Goal: Browse casually: Explore the website without a specific task or goal

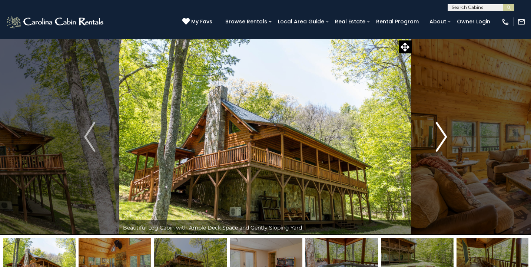
click at [439, 138] on img "Next" at bounding box center [441, 137] width 11 height 30
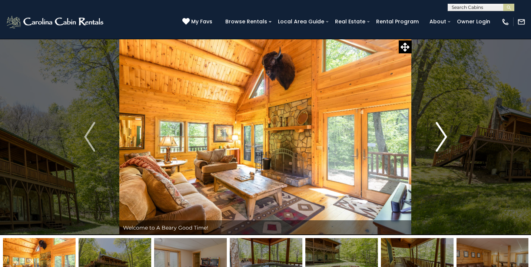
click at [439, 138] on img "Next" at bounding box center [441, 137] width 11 height 30
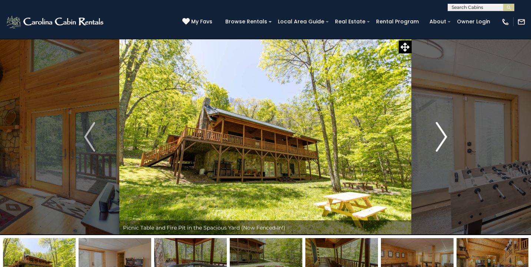
click at [439, 138] on img "Next" at bounding box center [441, 137] width 11 height 30
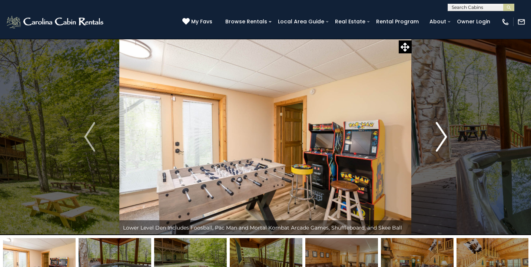
click at [439, 138] on img "Next" at bounding box center [441, 137] width 11 height 30
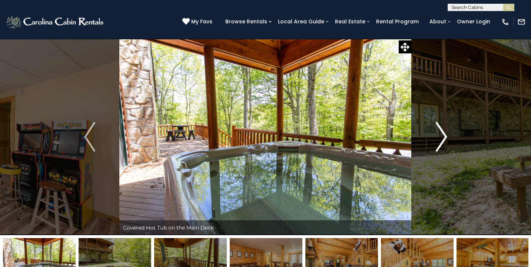
click at [439, 138] on img "Next" at bounding box center [441, 137] width 11 height 30
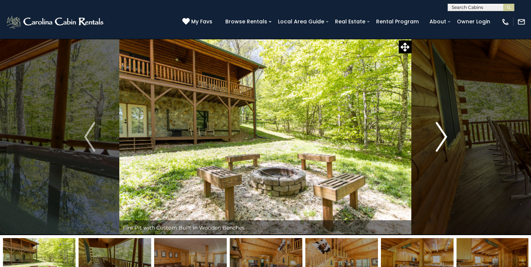
click at [439, 138] on img "Next" at bounding box center [441, 137] width 11 height 30
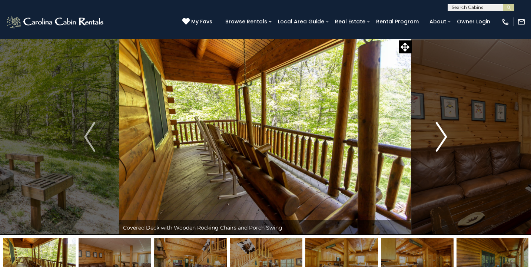
click at [439, 138] on img "Next" at bounding box center [441, 137] width 11 height 30
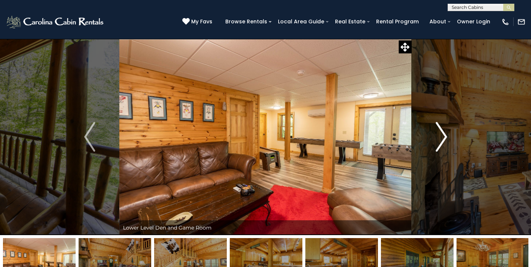
click at [439, 138] on img "Next" at bounding box center [441, 137] width 11 height 30
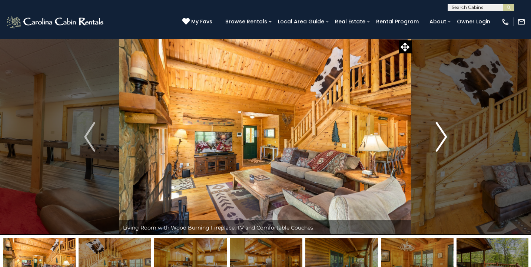
click at [439, 138] on img "Next" at bounding box center [441, 137] width 11 height 30
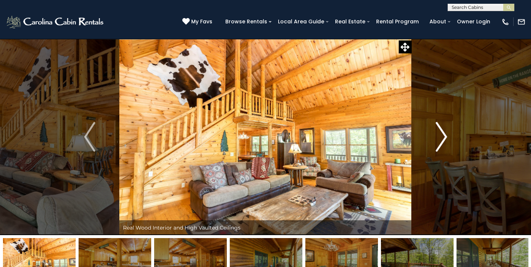
click at [439, 138] on img "Next" at bounding box center [441, 137] width 11 height 30
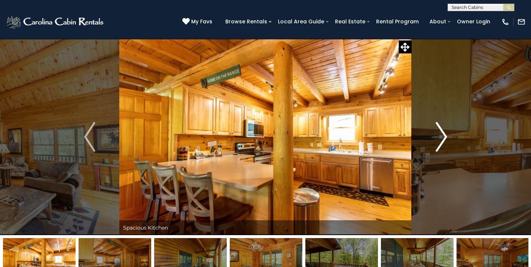
click at [439, 138] on img "Next" at bounding box center [441, 137] width 11 height 30
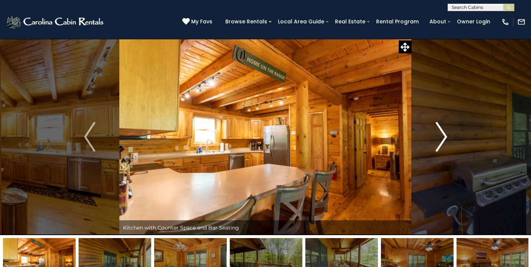
click at [439, 138] on img "Next" at bounding box center [441, 137] width 11 height 30
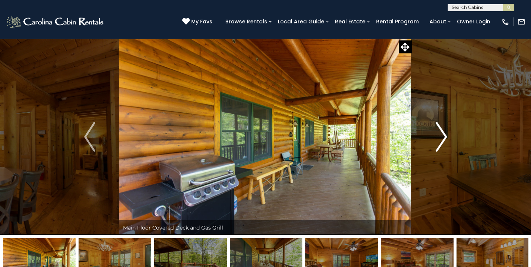
click at [439, 138] on img "Next" at bounding box center [441, 137] width 11 height 30
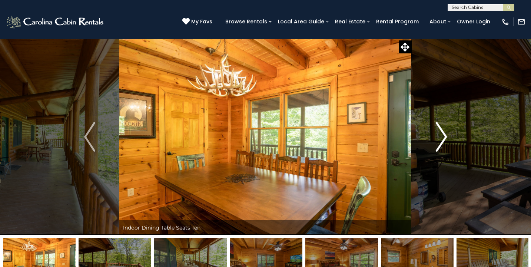
click at [439, 138] on img "Next" at bounding box center [441, 137] width 11 height 30
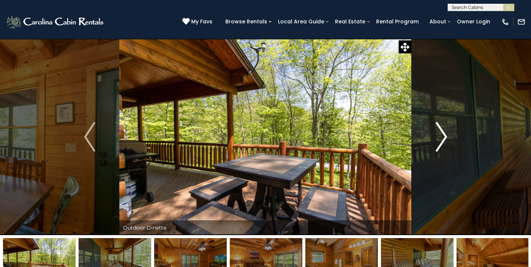
click at [439, 138] on img "Next" at bounding box center [441, 137] width 11 height 30
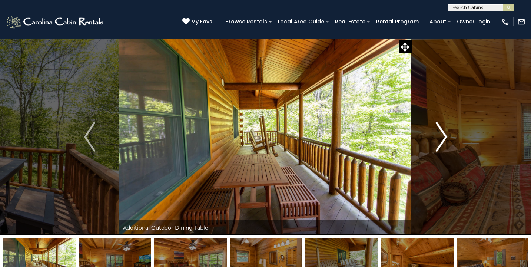
click at [439, 138] on img "Next" at bounding box center [441, 137] width 11 height 30
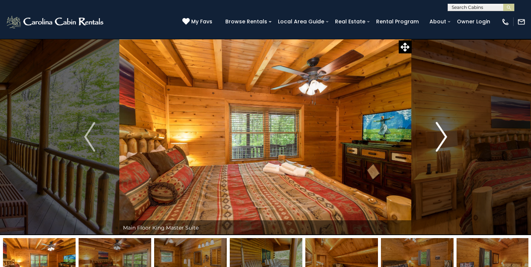
click at [439, 138] on img "Next" at bounding box center [441, 137] width 11 height 30
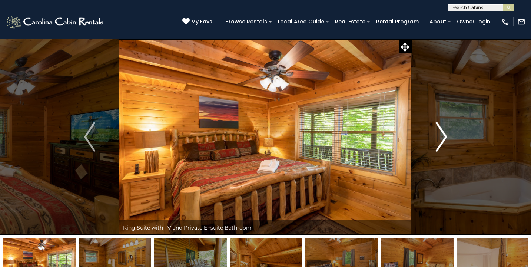
click at [439, 138] on img "Next" at bounding box center [441, 137] width 11 height 30
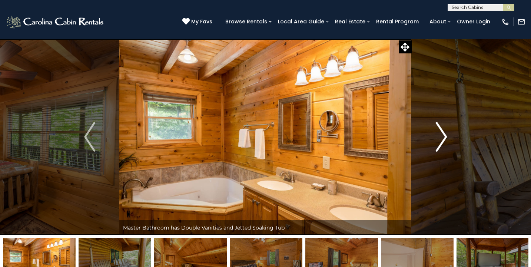
click at [439, 138] on img "Next" at bounding box center [441, 137] width 11 height 30
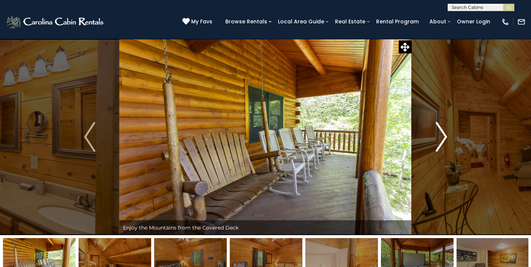
click at [439, 138] on img "Next" at bounding box center [441, 137] width 11 height 30
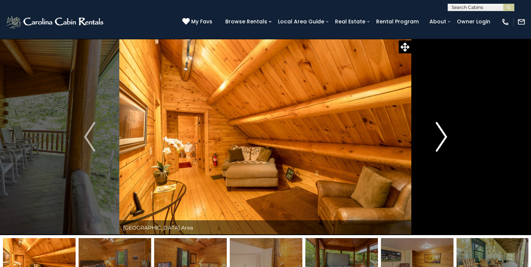
click at [439, 138] on img "Next" at bounding box center [441, 137] width 11 height 30
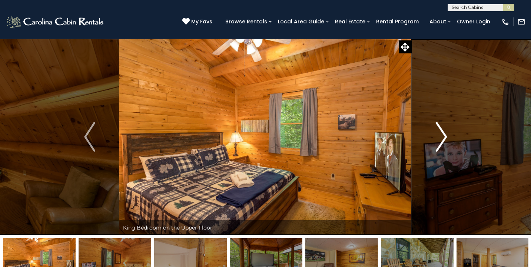
click at [439, 138] on img "Next" at bounding box center [441, 137] width 11 height 30
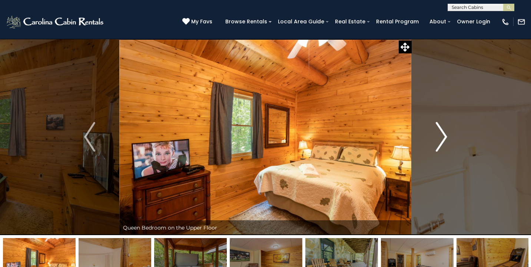
click at [439, 138] on img "Next" at bounding box center [441, 137] width 11 height 30
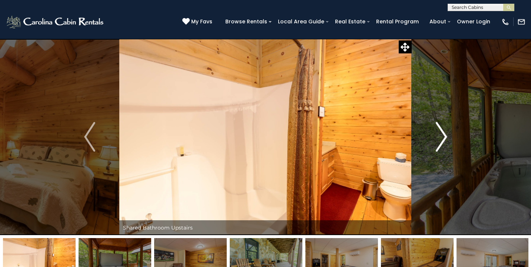
click at [439, 138] on img "Next" at bounding box center [441, 137] width 11 height 30
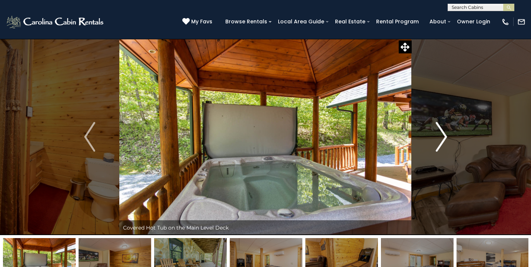
click at [439, 138] on img "Next" at bounding box center [441, 137] width 11 height 30
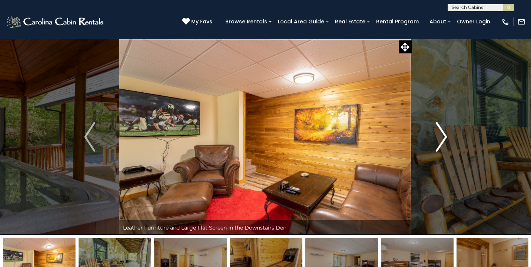
click at [439, 138] on img "Next" at bounding box center [441, 137] width 11 height 30
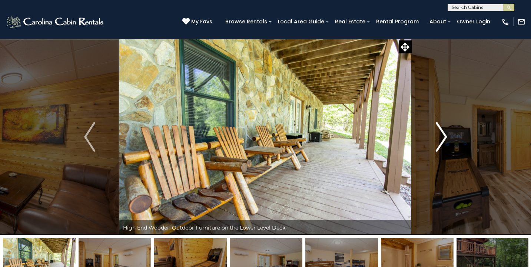
click at [439, 138] on img "Next" at bounding box center [441, 137] width 11 height 30
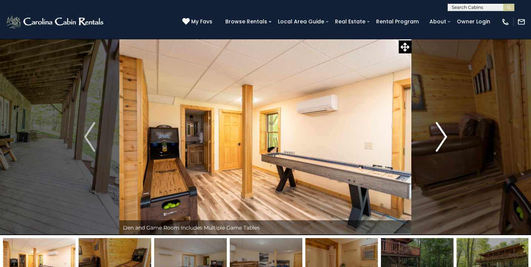
click at [439, 138] on img "Next" at bounding box center [441, 137] width 11 height 30
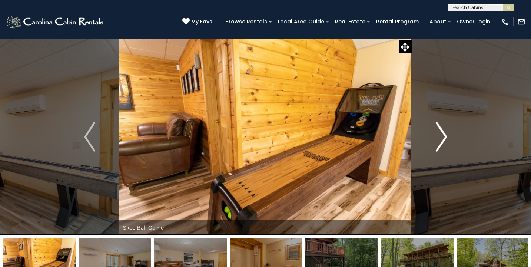
click at [439, 138] on img "Next" at bounding box center [441, 137] width 11 height 30
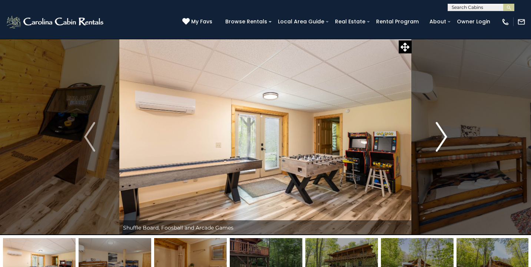
click at [439, 138] on img "Next" at bounding box center [441, 137] width 11 height 30
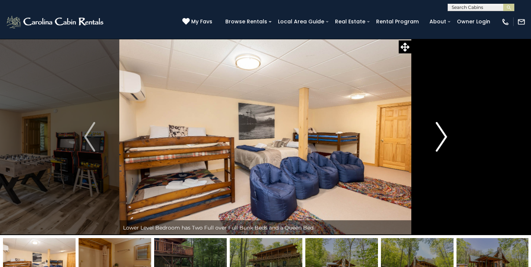
click at [439, 138] on img "Next" at bounding box center [441, 137] width 11 height 30
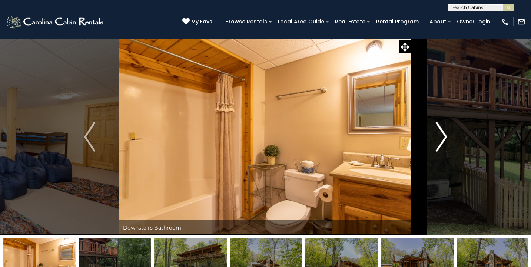
click at [439, 138] on img "Next" at bounding box center [441, 137] width 11 height 30
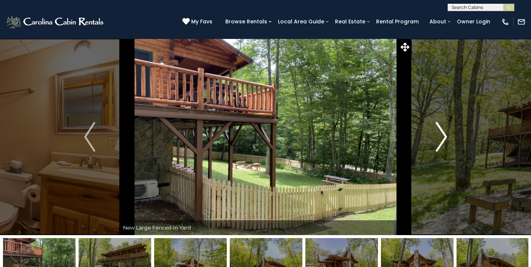
click at [439, 138] on img "Next" at bounding box center [441, 137] width 11 height 30
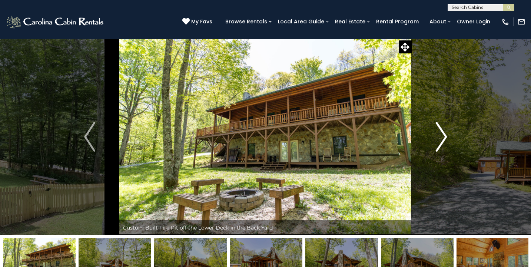
click at [439, 138] on img "Next" at bounding box center [441, 137] width 11 height 30
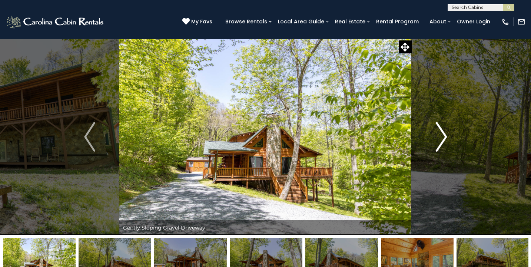
click at [439, 138] on img "Next" at bounding box center [441, 137] width 11 height 30
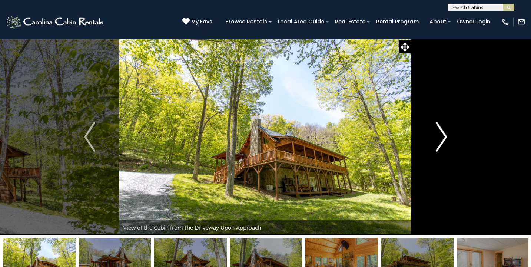
click at [439, 138] on img "Next" at bounding box center [441, 137] width 11 height 30
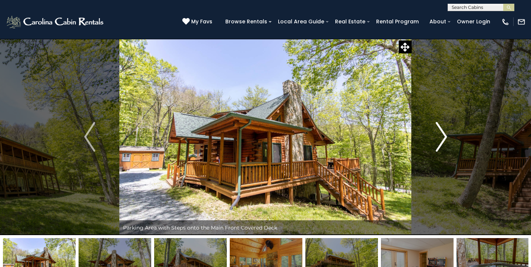
click at [439, 138] on img "Next" at bounding box center [441, 137] width 11 height 30
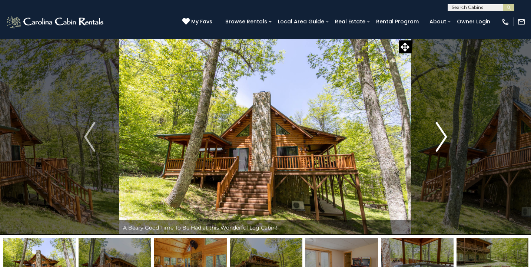
click at [439, 138] on img "Next" at bounding box center [441, 137] width 11 height 30
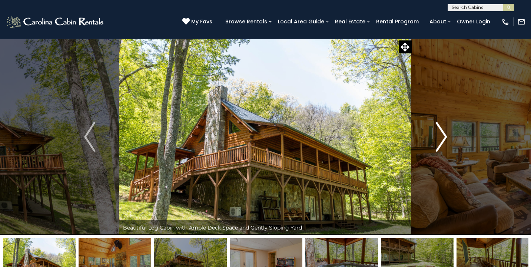
click at [439, 138] on img "Next" at bounding box center [441, 137] width 11 height 30
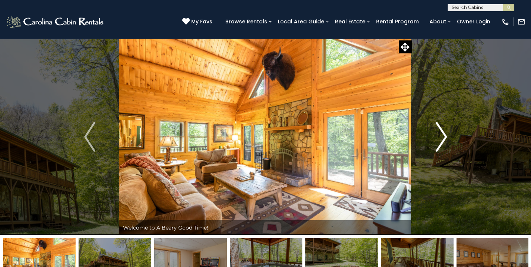
click at [439, 138] on img "Next" at bounding box center [441, 137] width 11 height 30
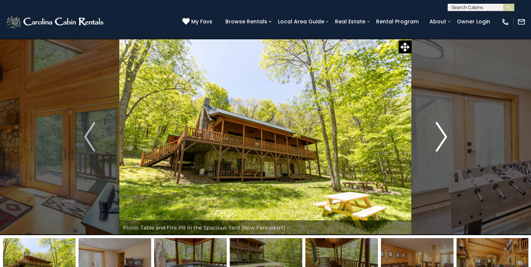
click at [439, 138] on img "Next" at bounding box center [441, 137] width 11 height 30
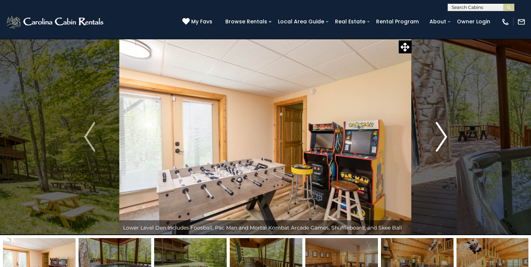
click at [439, 138] on img "Next" at bounding box center [441, 137] width 11 height 30
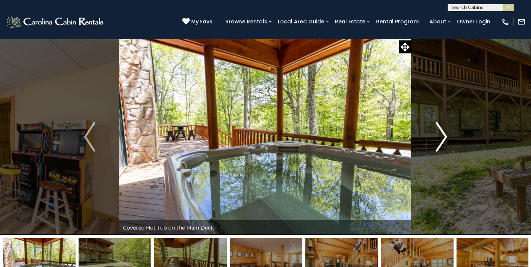
click at [431, 87] on button "Next" at bounding box center [442, 137] width 60 height 196
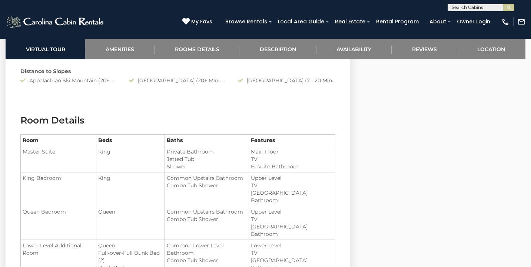
scroll to position [742, 0]
